Goal: Information Seeking & Learning: Learn about a topic

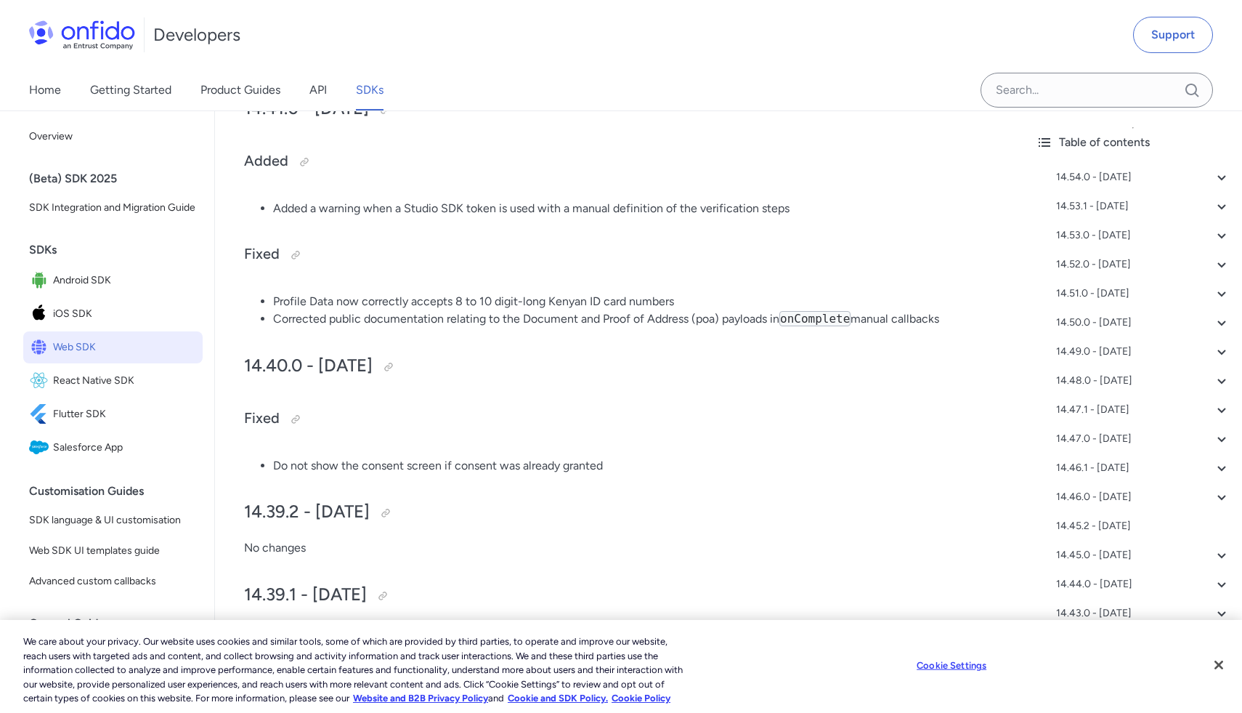
scroll to position [4473, 0]
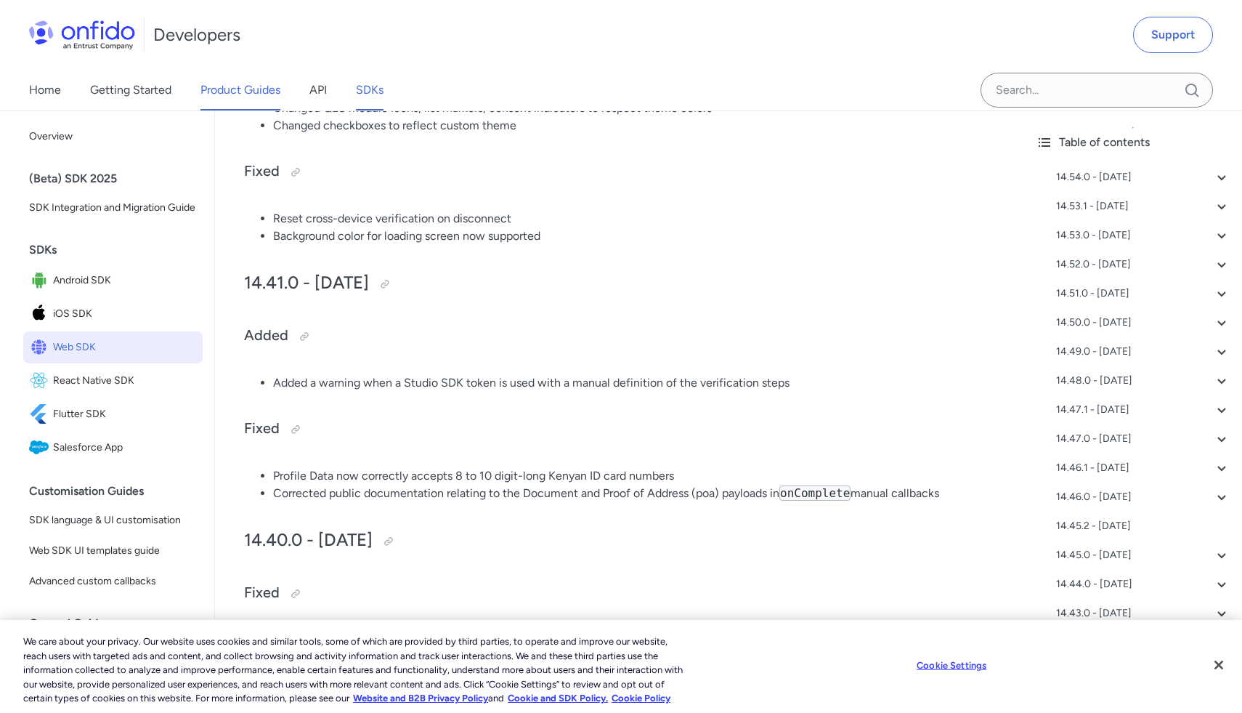
click at [226, 96] on link "Product Guides" at bounding box center [240, 90] width 80 height 41
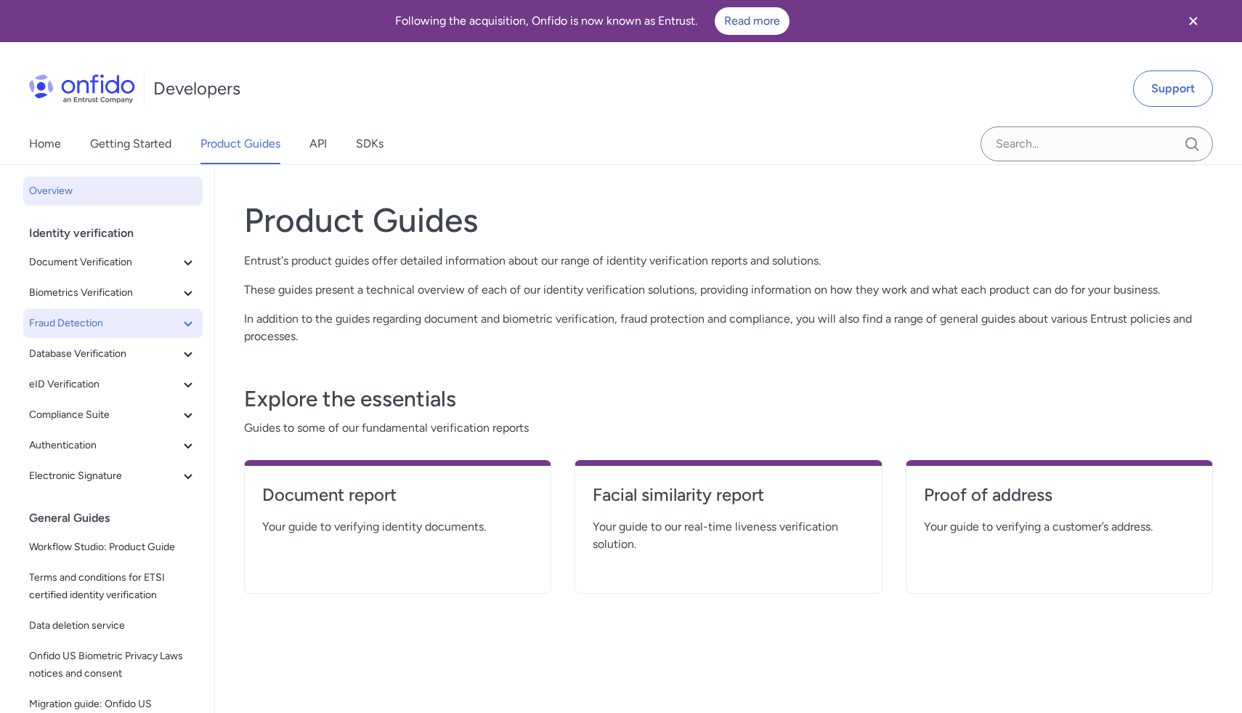
click at [123, 333] on button "Fraud Detection" at bounding box center [112, 323] width 179 height 29
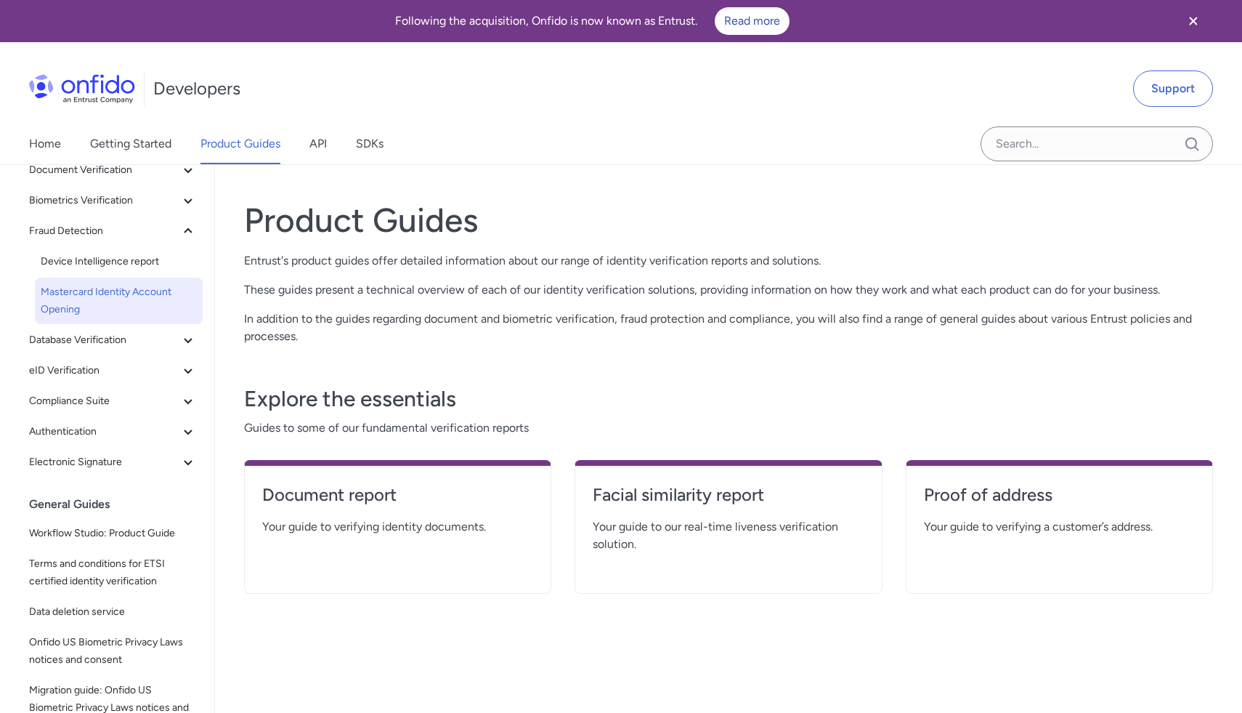
scroll to position [94, 0]
click at [190, 334] on icon at bounding box center [187, 338] width 17 height 17
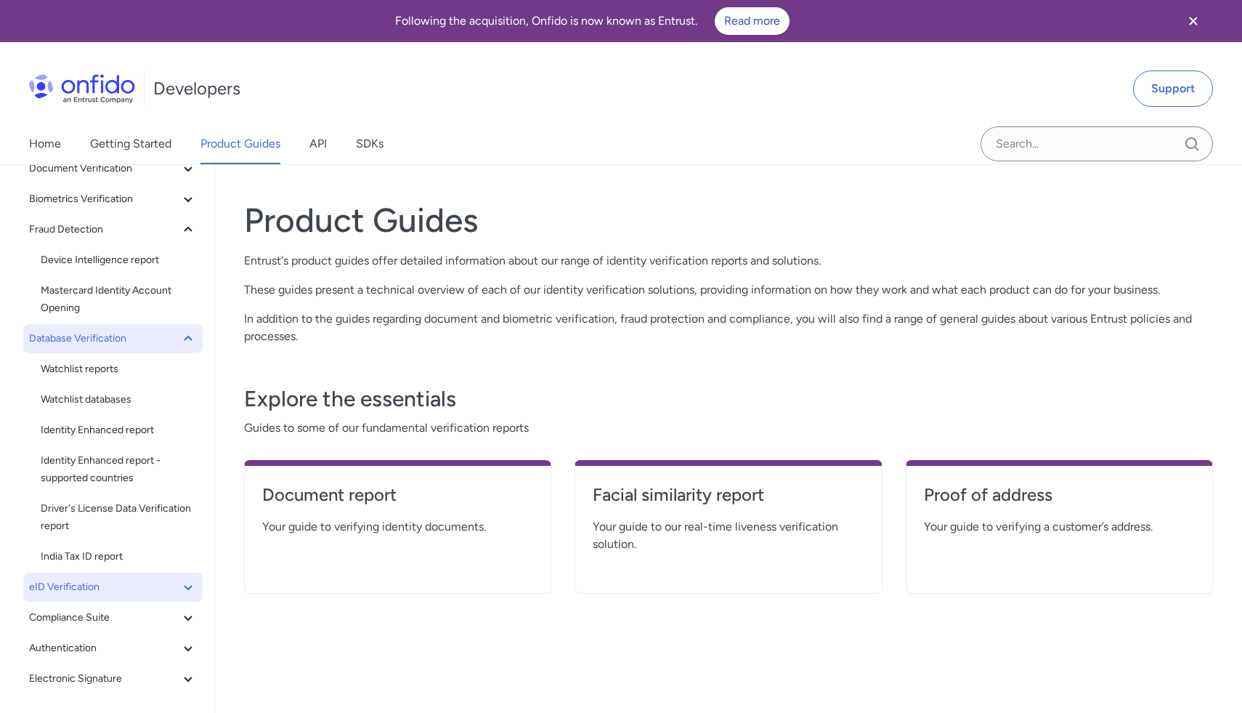
click at [185, 580] on icon at bounding box center [187, 586] width 17 height 17
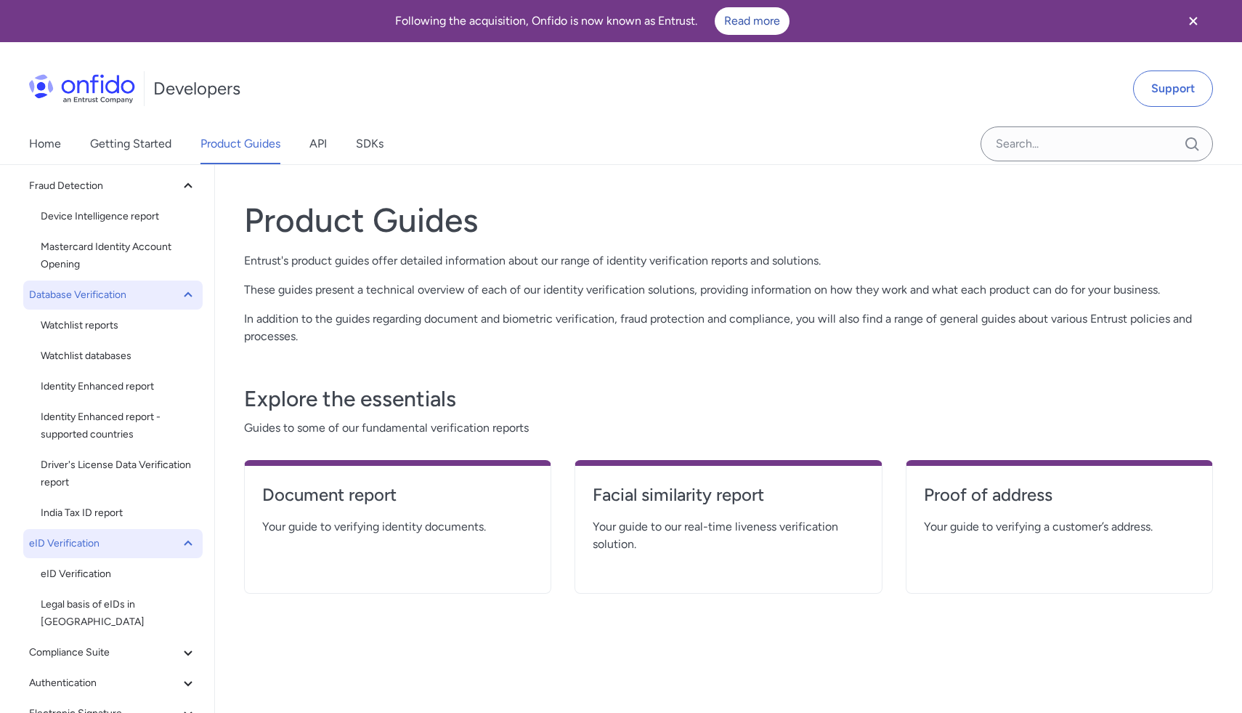
scroll to position [0, 0]
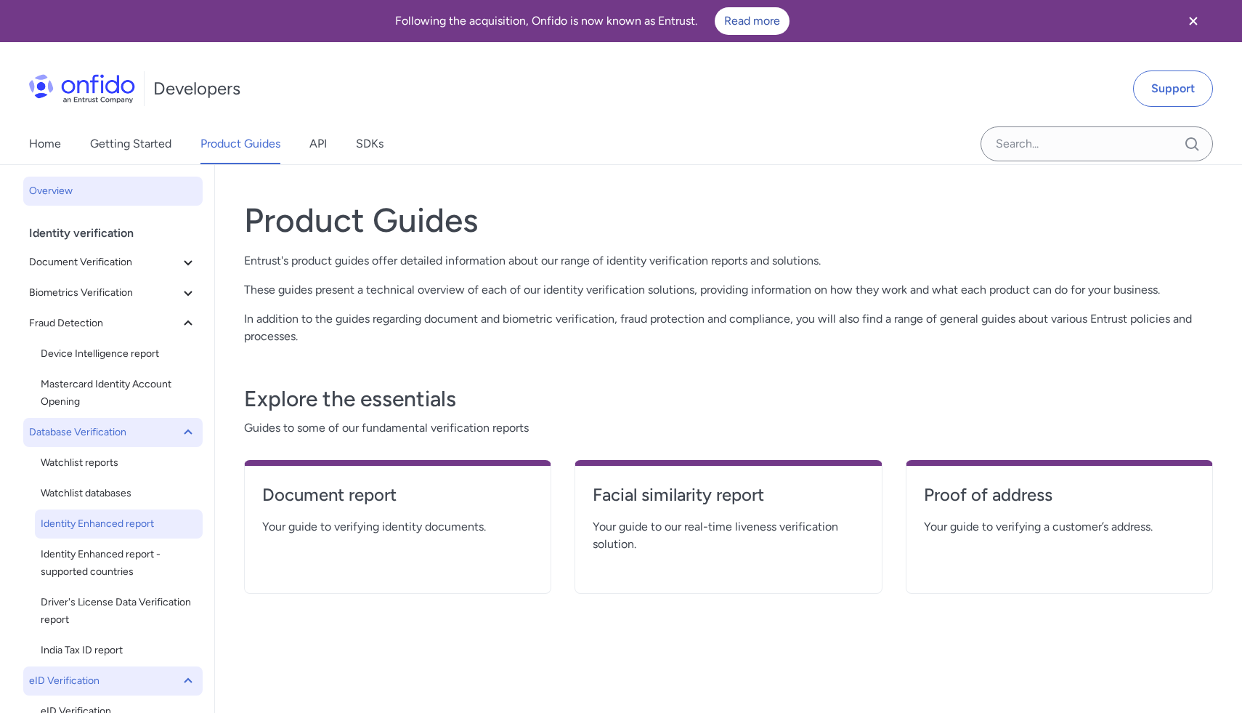
click at [116, 517] on span "Identity Enhanced report" at bounding box center [119, 523] width 156 height 17
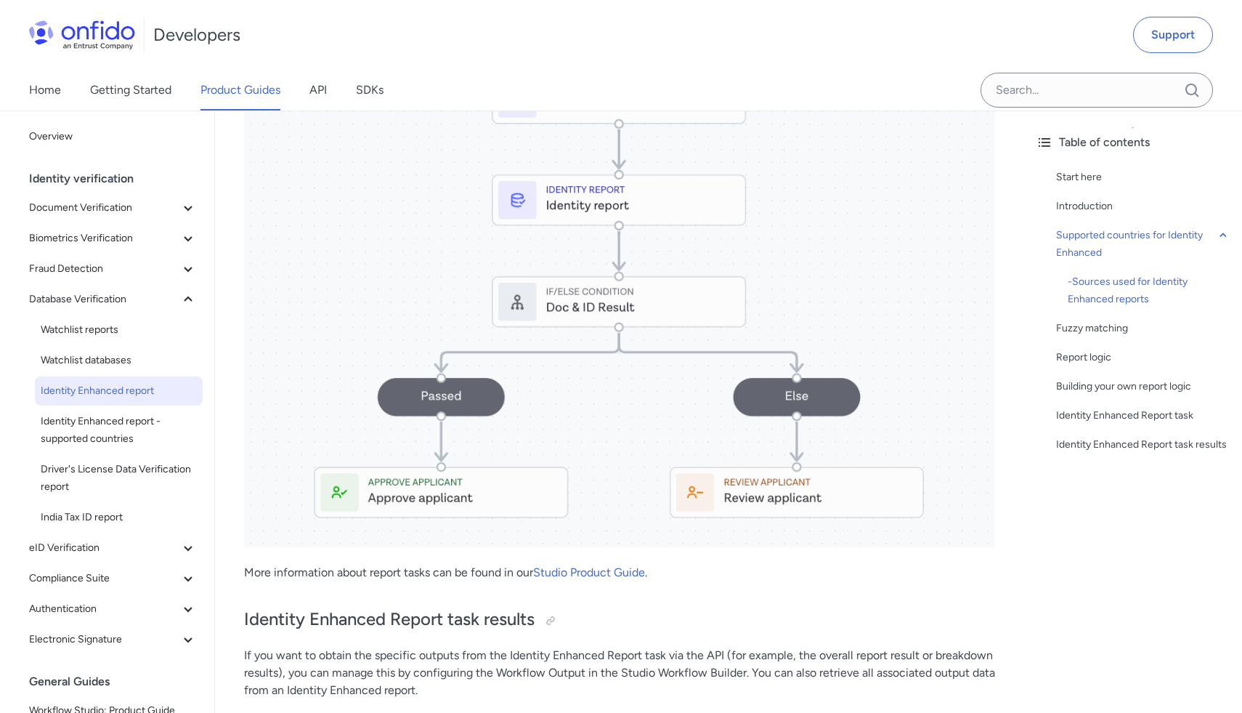
scroll to position [1215, 0]
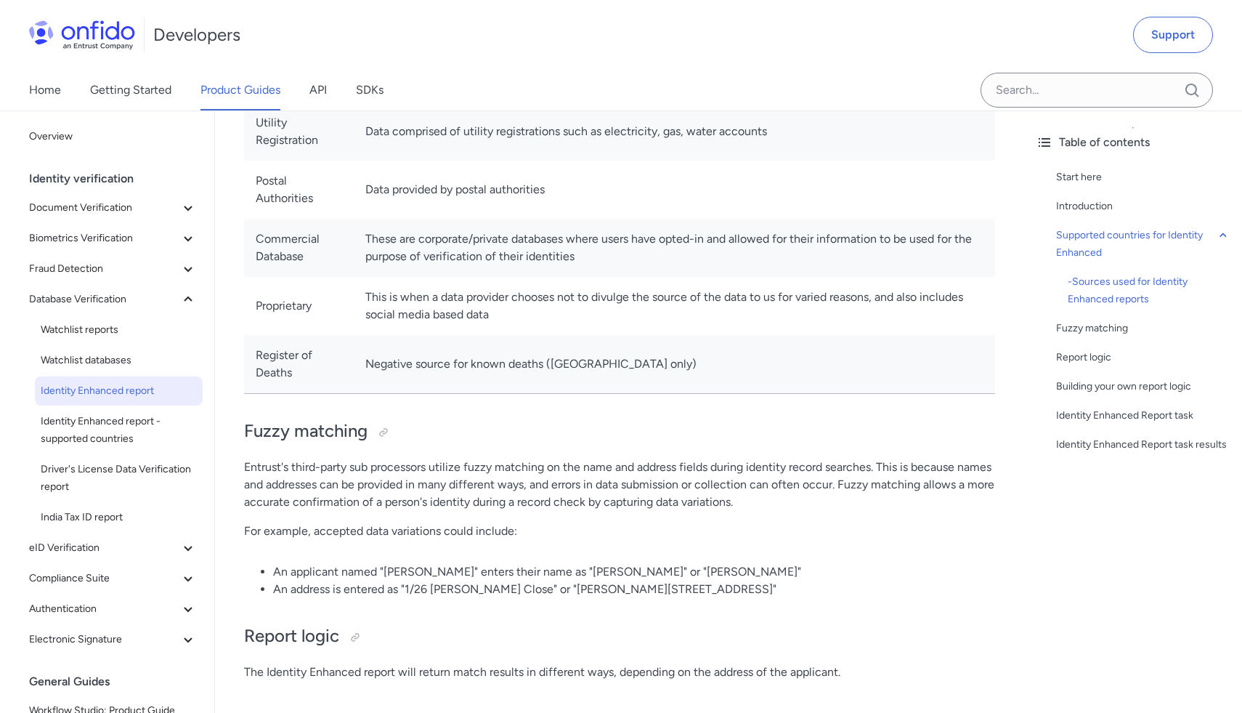
click at [585, 351] on td "Negative source for known deaths ([GEOGRAPHIC_DATA] only)" at bounding box center [674, 364] width 641 height 59
drag, startPoint x: 591, startPoint y: 349, endPoint x: 491, endPoint y: 360, distance: 100.7
click at [491, 360] on td "Negative source for known deaths ([GEOGRAPHIC_DATA] only)" at bounding box center [674, 364] width 641 height 59
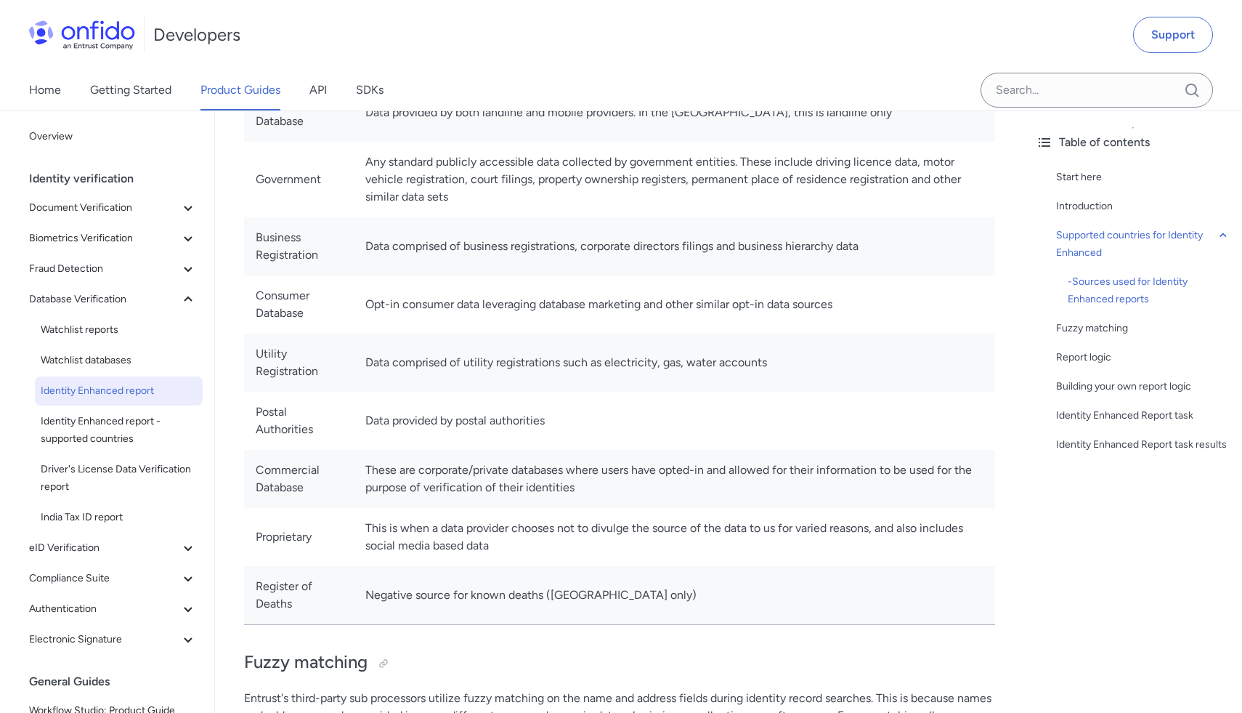
click at [491, 360] on td "Data comprised of utility registrations such as electricity, gas, water accounts" at bounding box center [674, 362] width 641 height 58
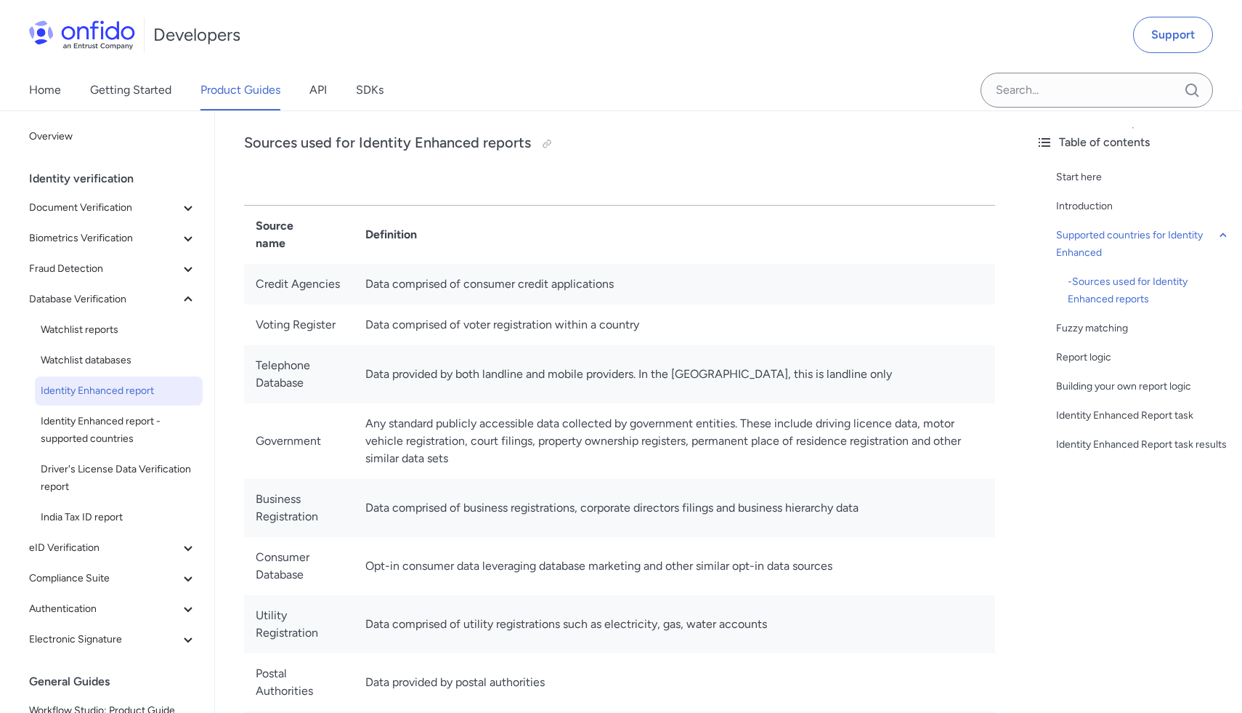
scroll to position [609, 0]
